Goal: Task Accomplishment & Management: Use online tool/utility

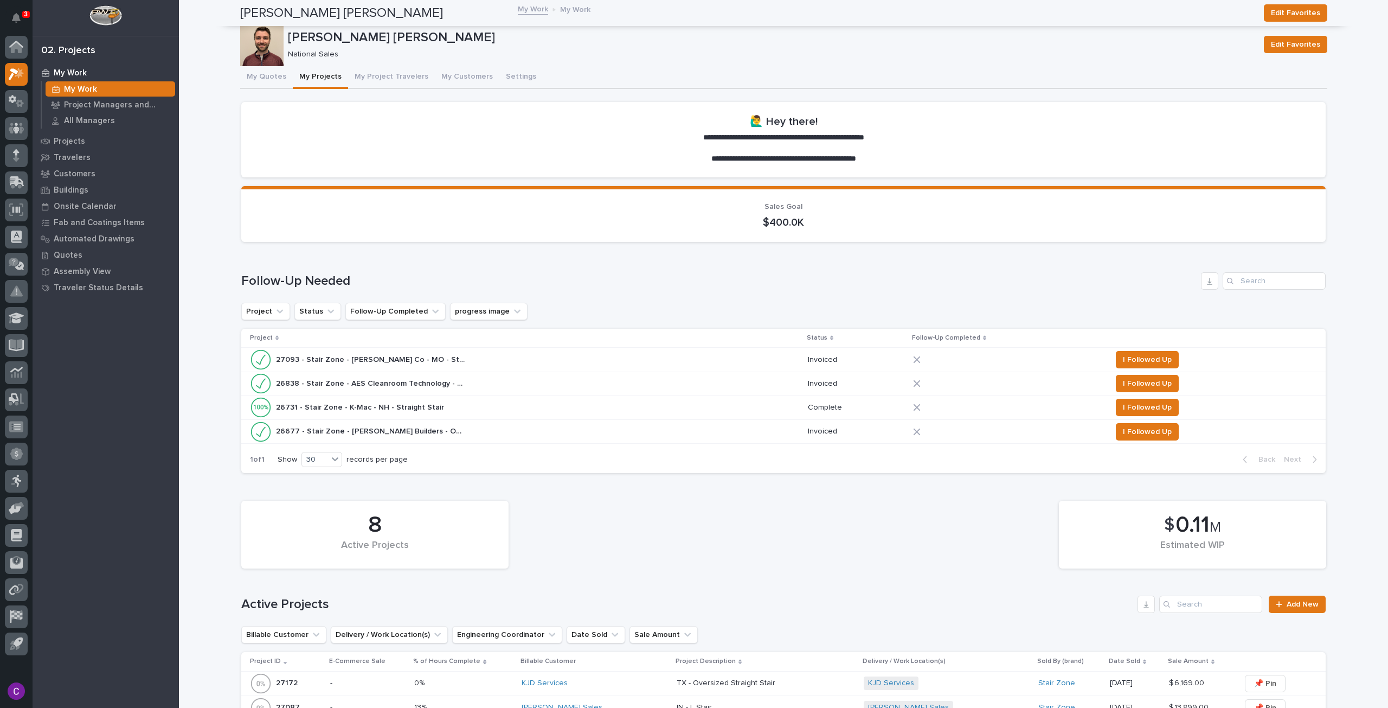
scroll to position [325, 0]
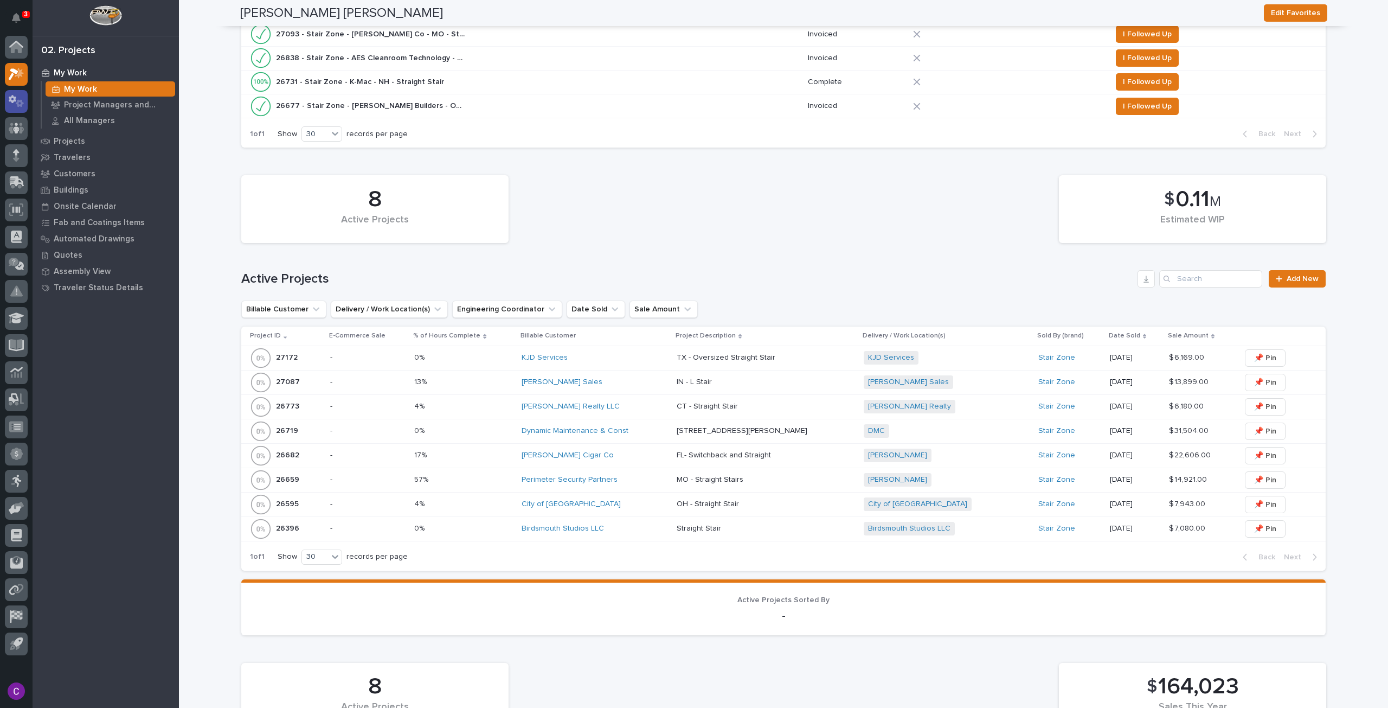
click at [18, 103] on icon at bounding box center [20, 103] width 8 height 8
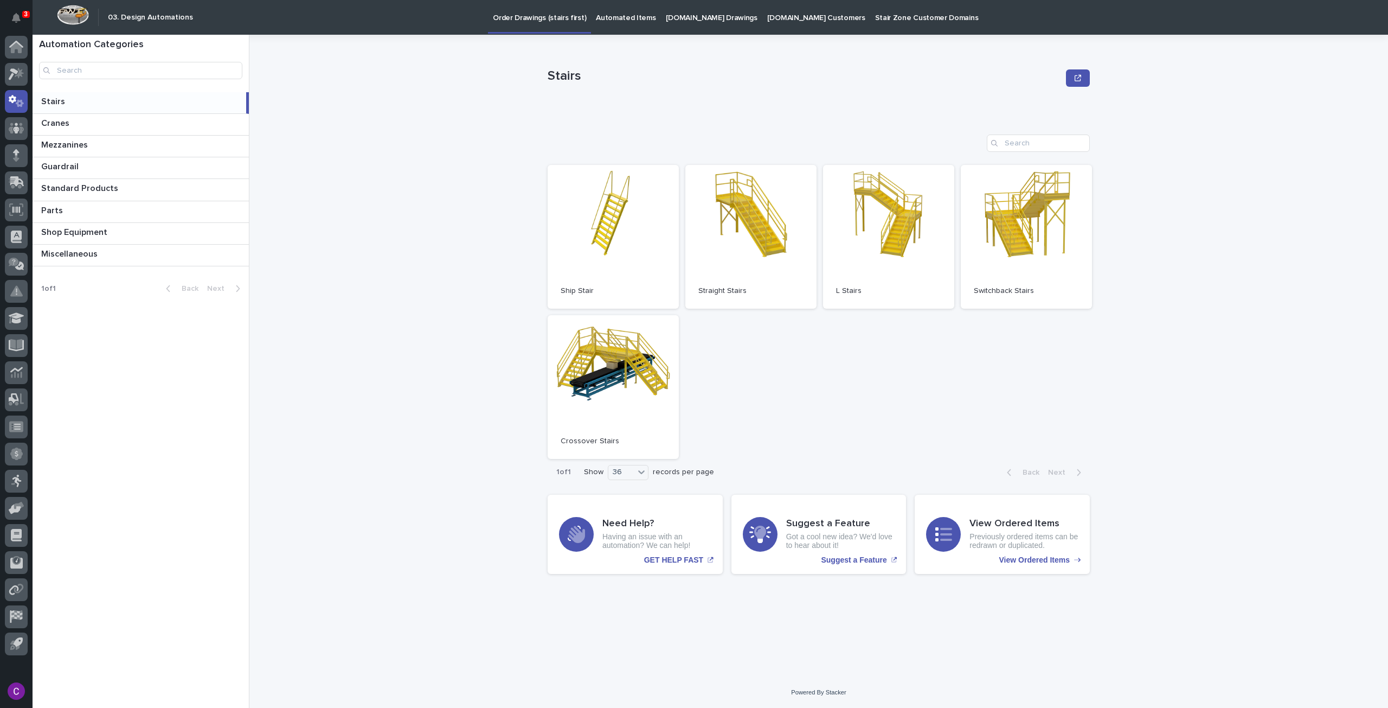
click at [715, 15] on p "[DOMAIN_NAME] Drawings" at bounding box center [712, 11] width 92 height 23
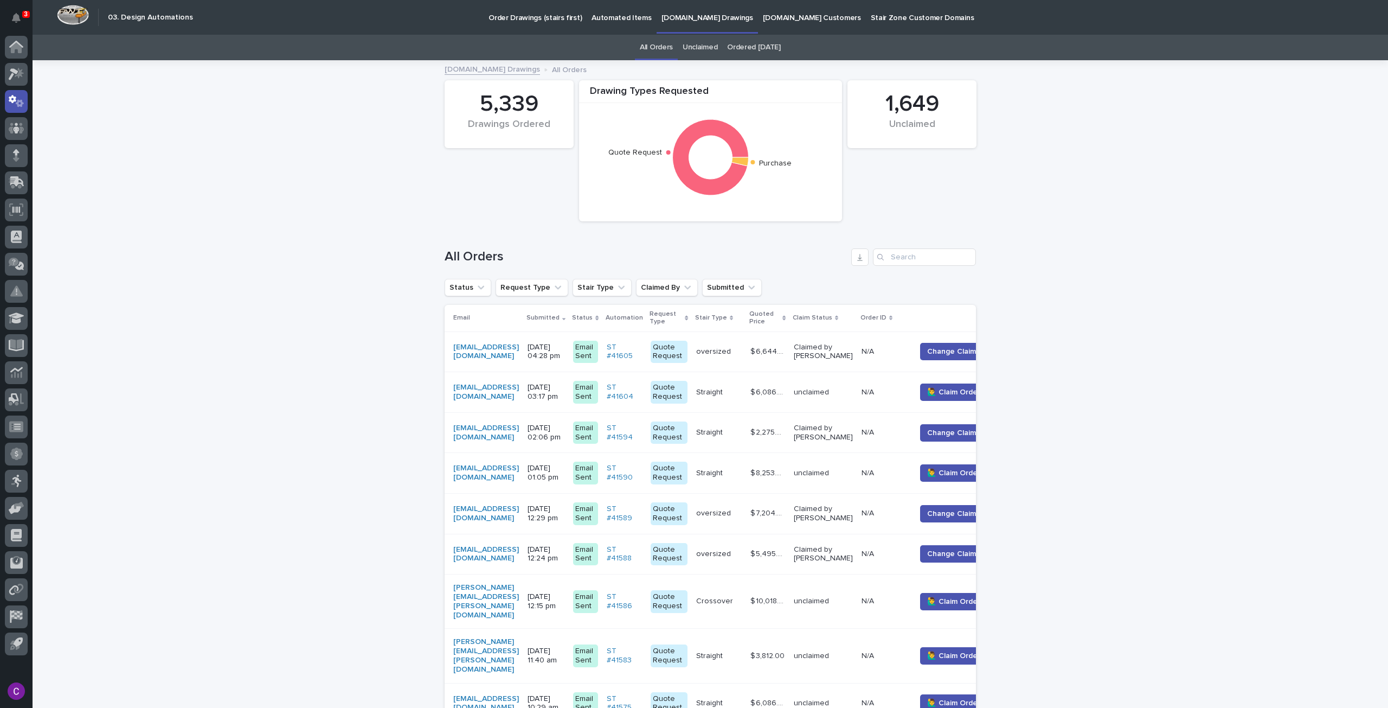
click at [600, 10] on p "Automated Items" at bounding box center [622, 11] width 60 height 23
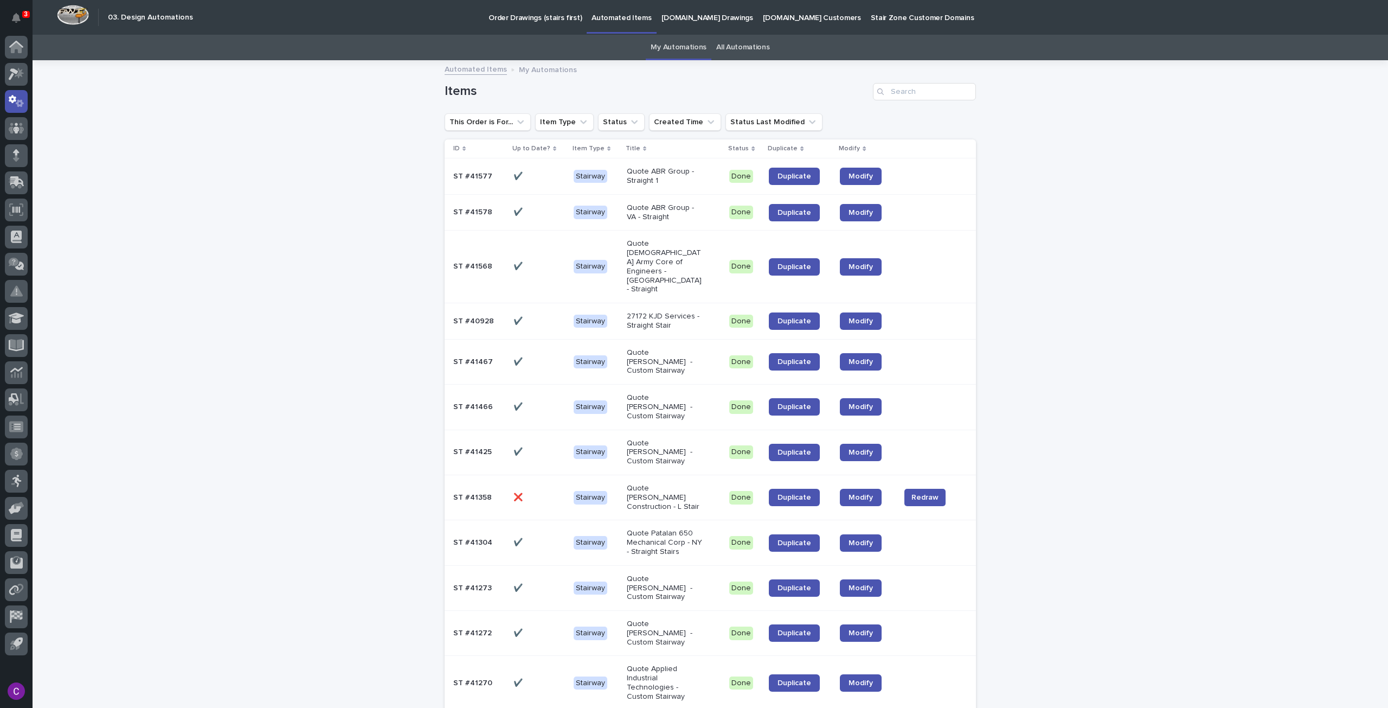
click at [754, 52] on link "All Automations" at bounding box center [742, 47] width 53 height 25
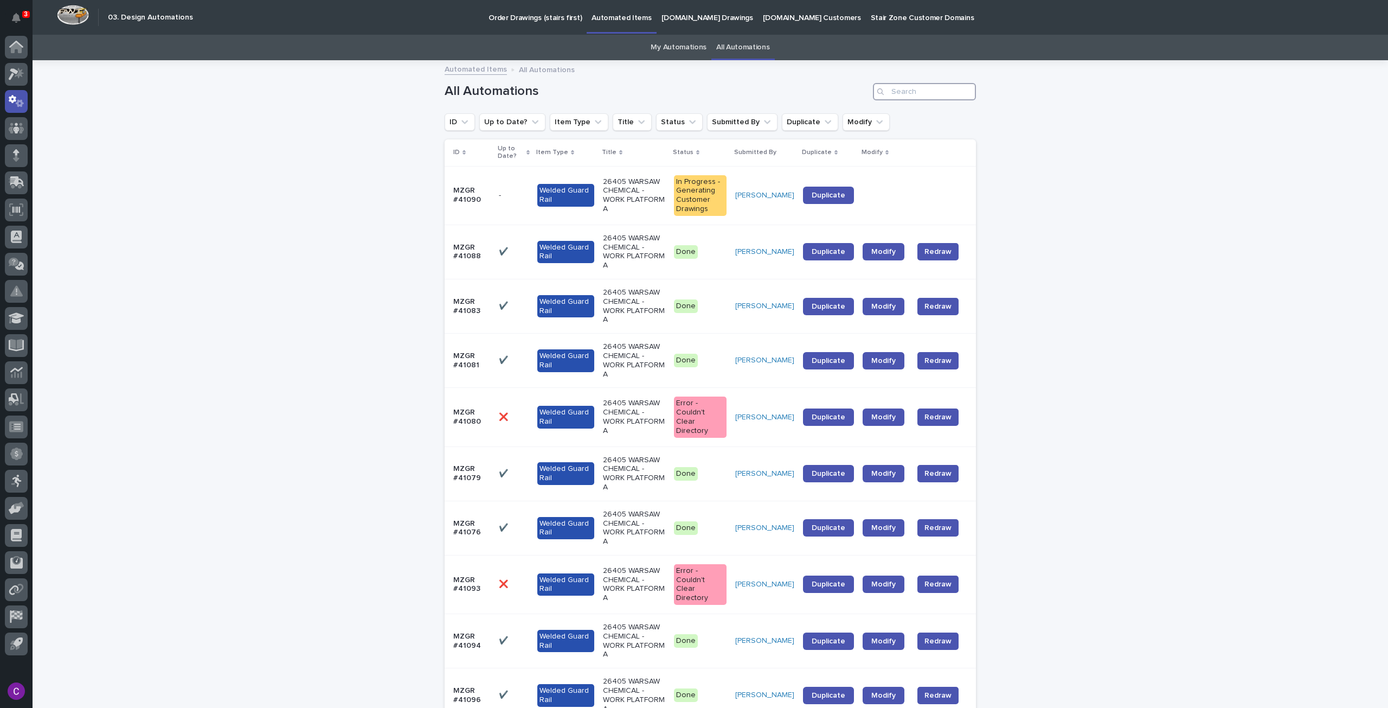
click at [906, 92] on input "Search" at bounding box center [924, 91] width 103 height 17
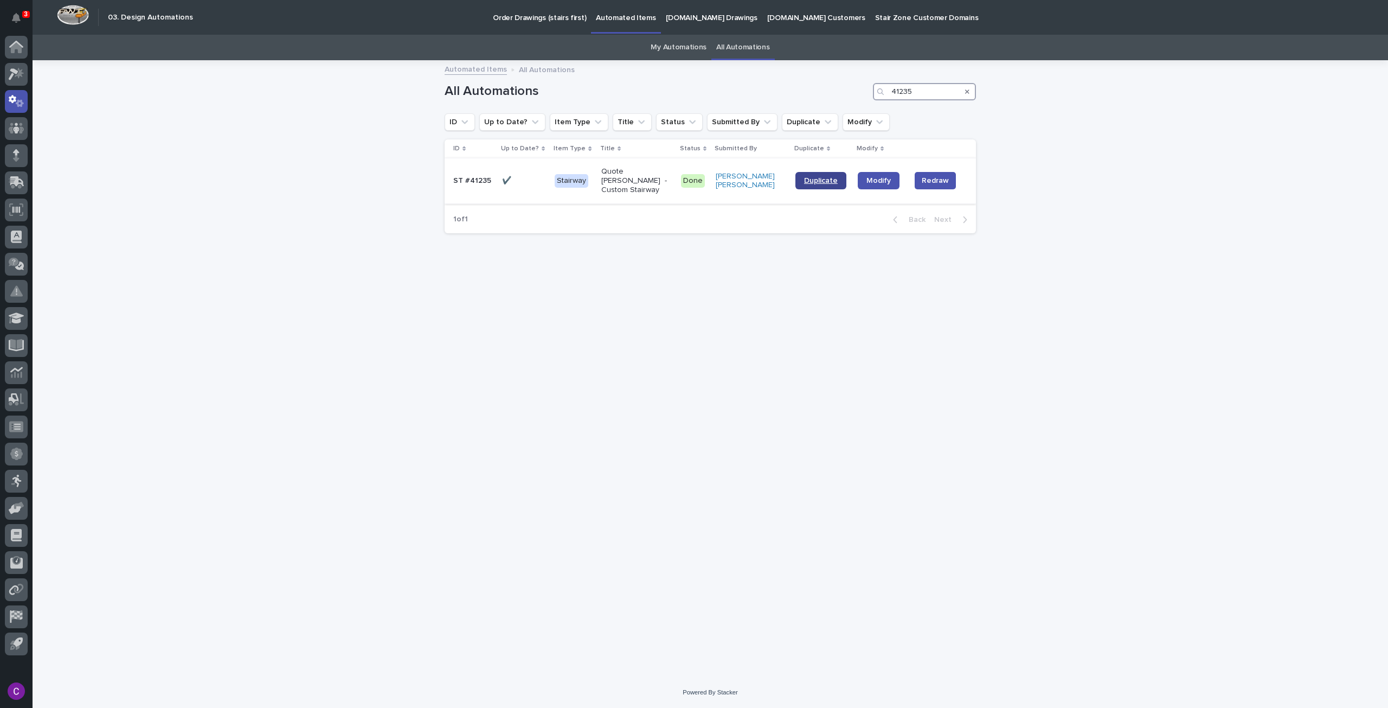
type input "41235"
click at [827, 172] on link "Duplicate" at bounding box center [821, 180] width 51 height 17
